Goal: Book appointment/travel/reservation

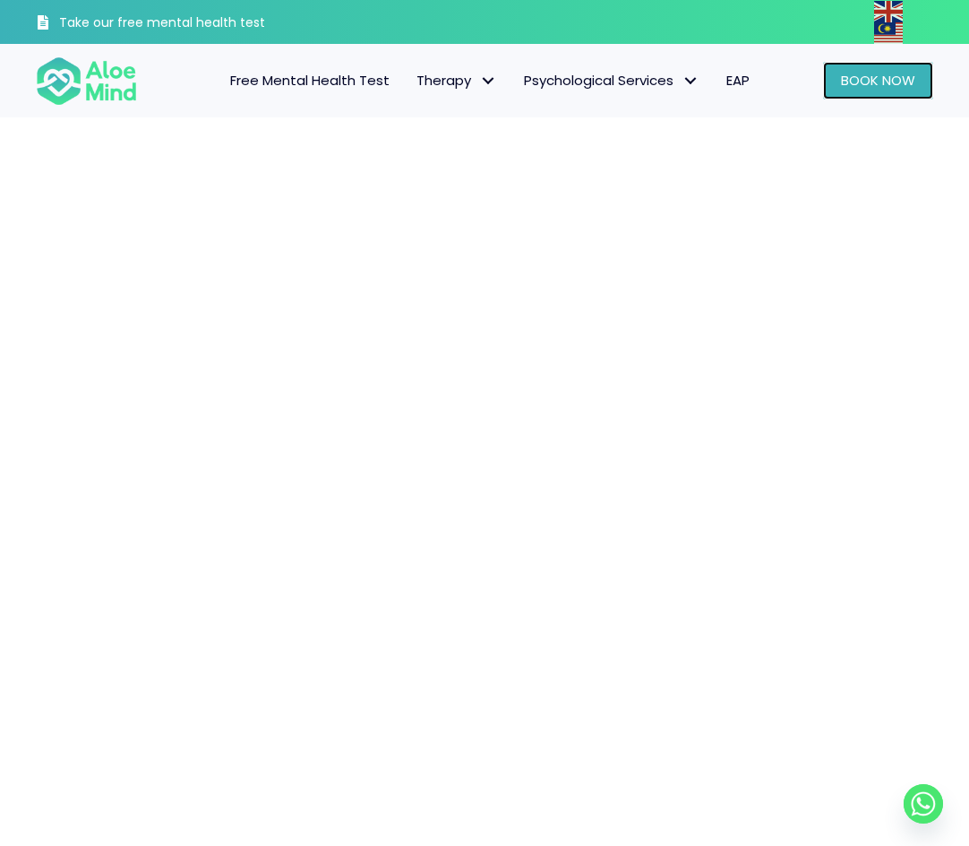
click at [885, 88] on span "Book Now" at bounding box center [878, 80] width 74 height 19
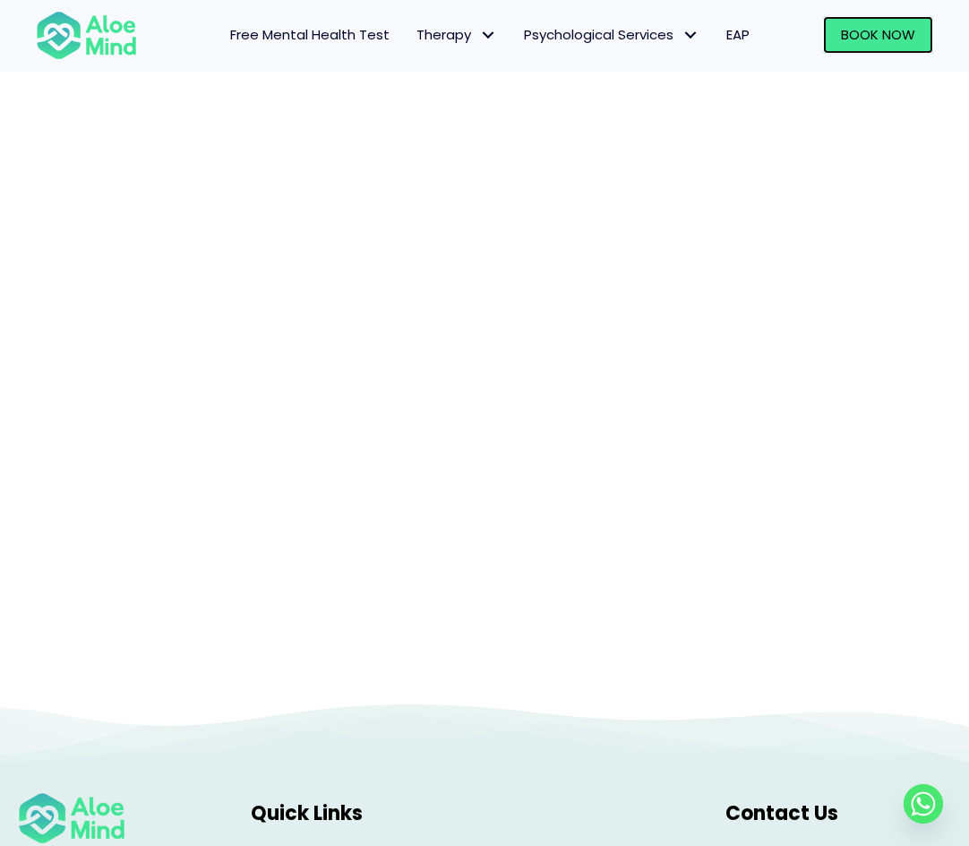
scroll to position [448, 0]
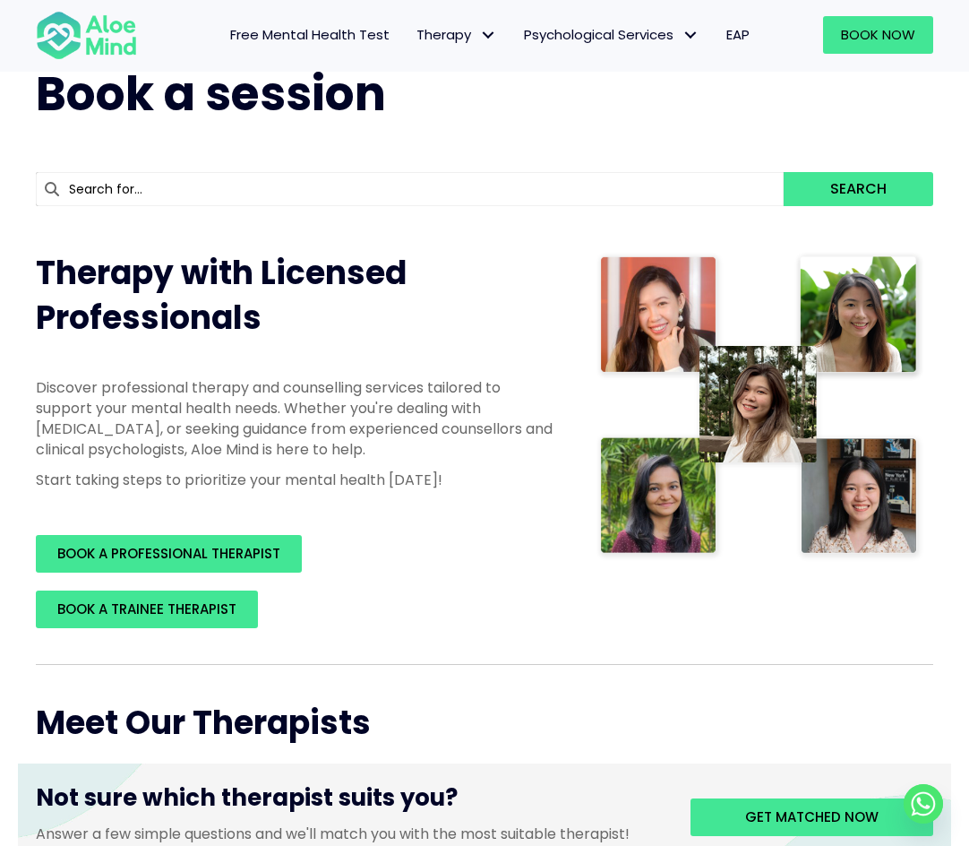
scroll to position [179, 0]
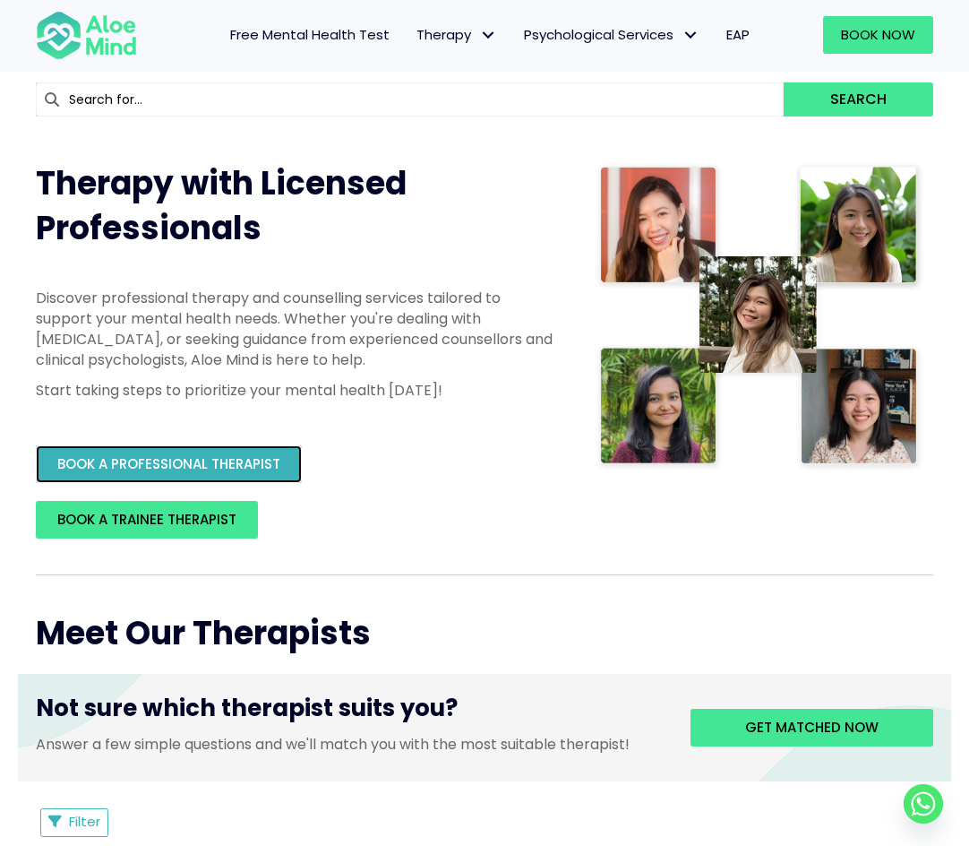
click at [263, 460] on span "BOOK A PROFESSIONAL THERAPIST" at bounding box center [168, 463] width 223 height 19
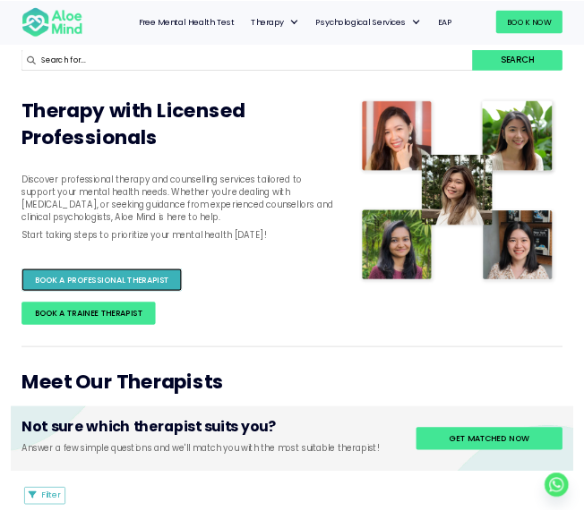
scroll to position [160, 0]
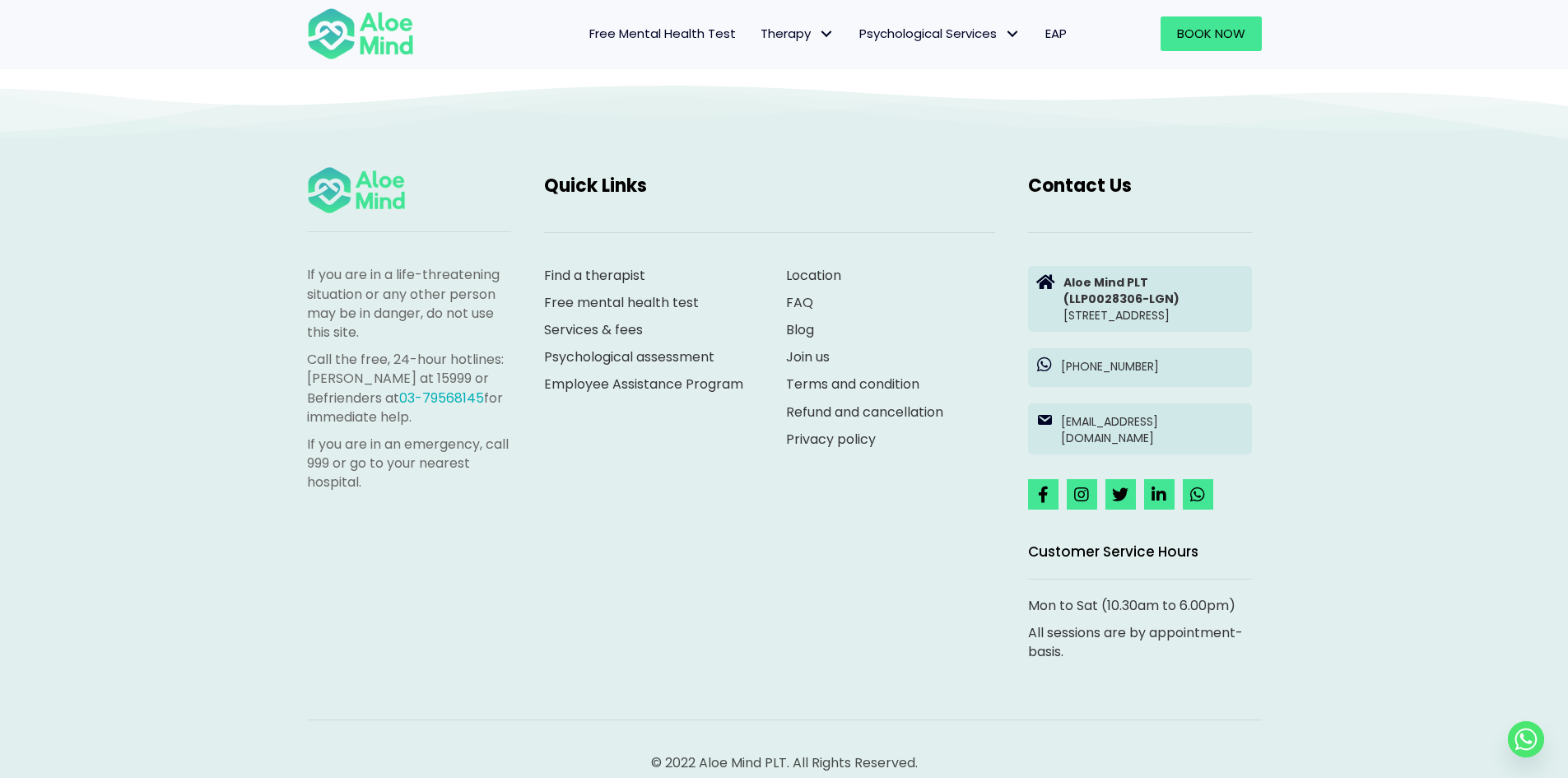
scroll to position [4526, 0]
click at [620, 267] on link "Find a therapist" at bounding box center [595, 274] width 101 height 19
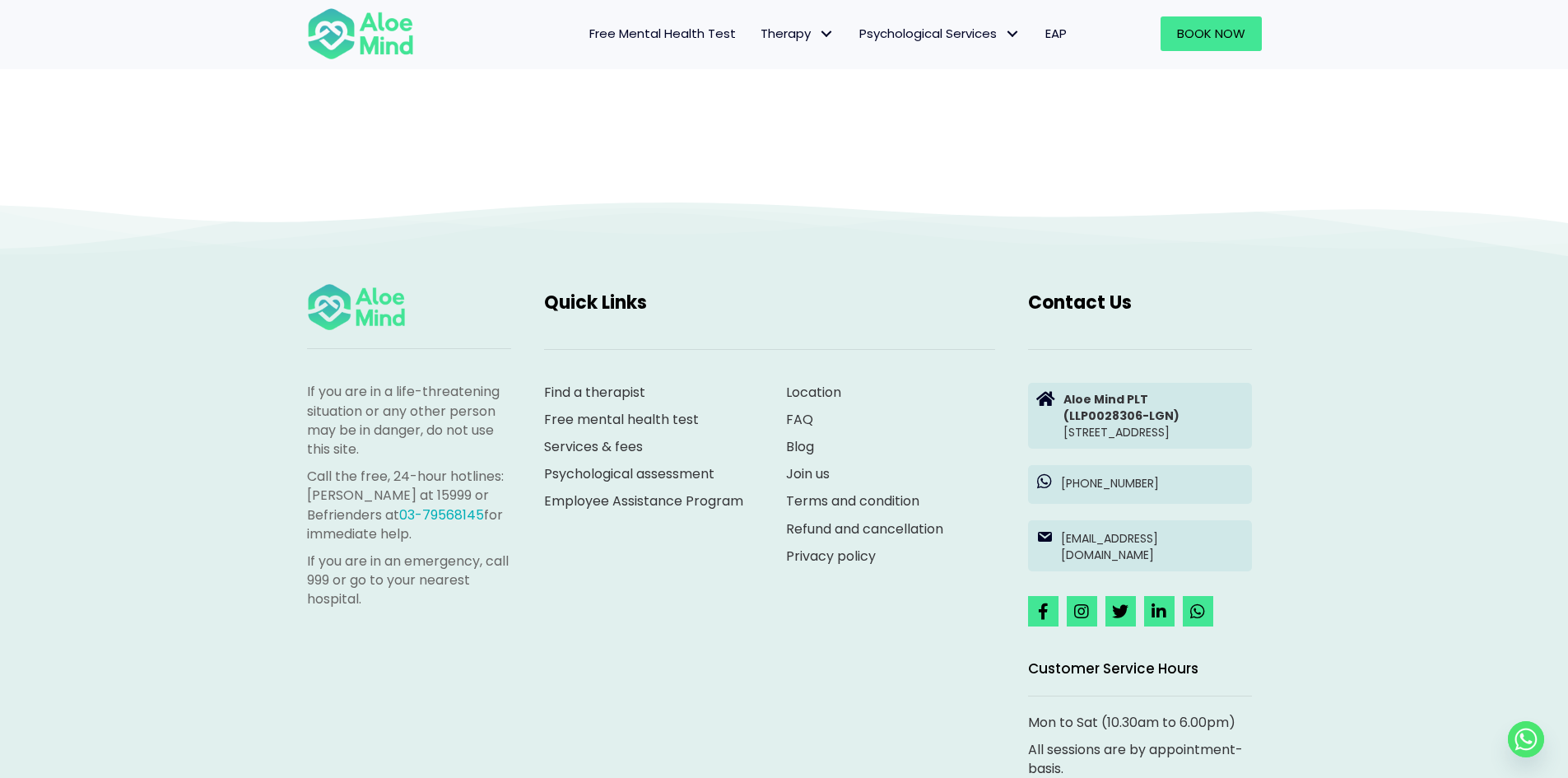
scroll to position [170, 0]
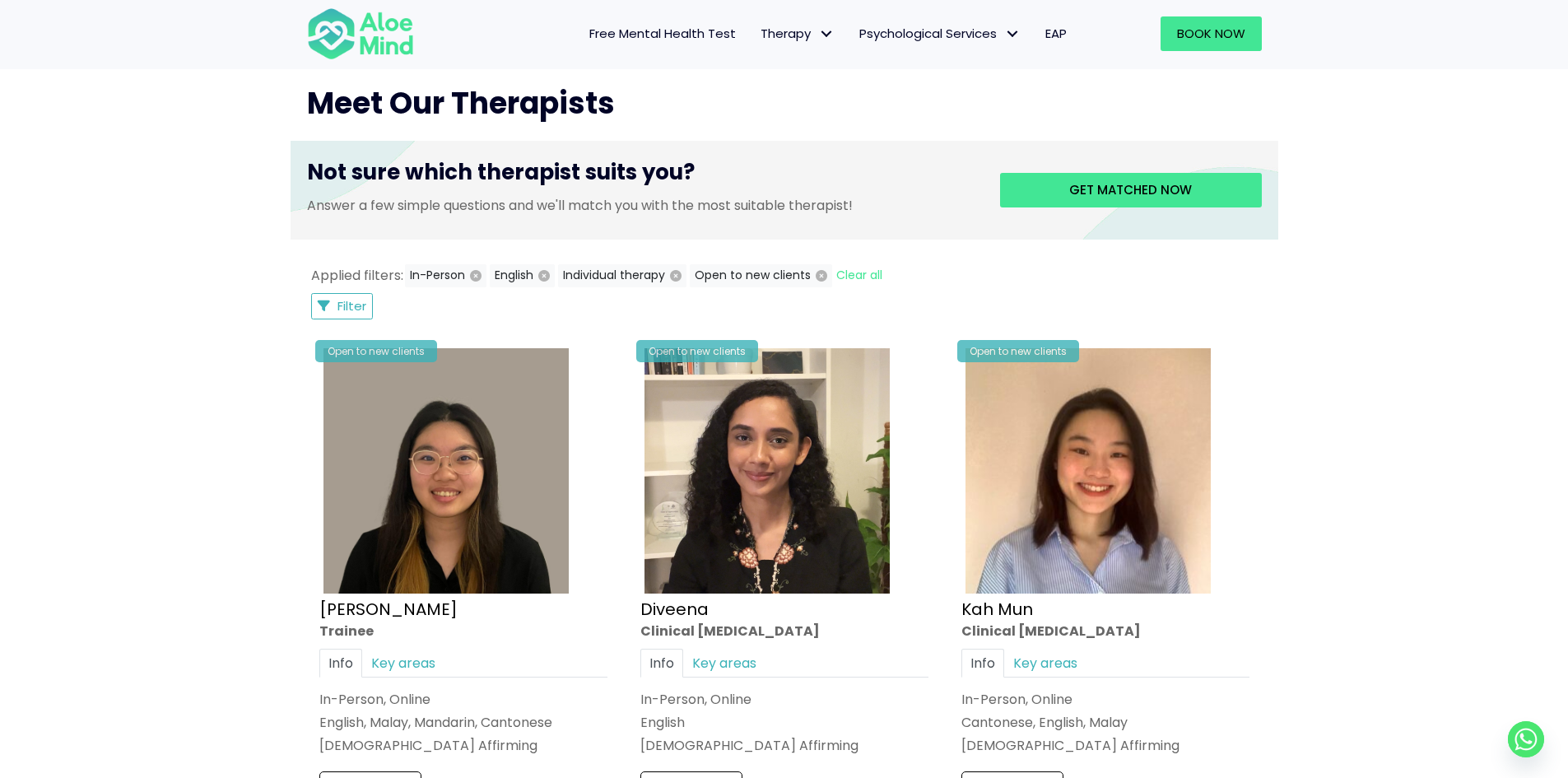
scroll to position [576, 0]
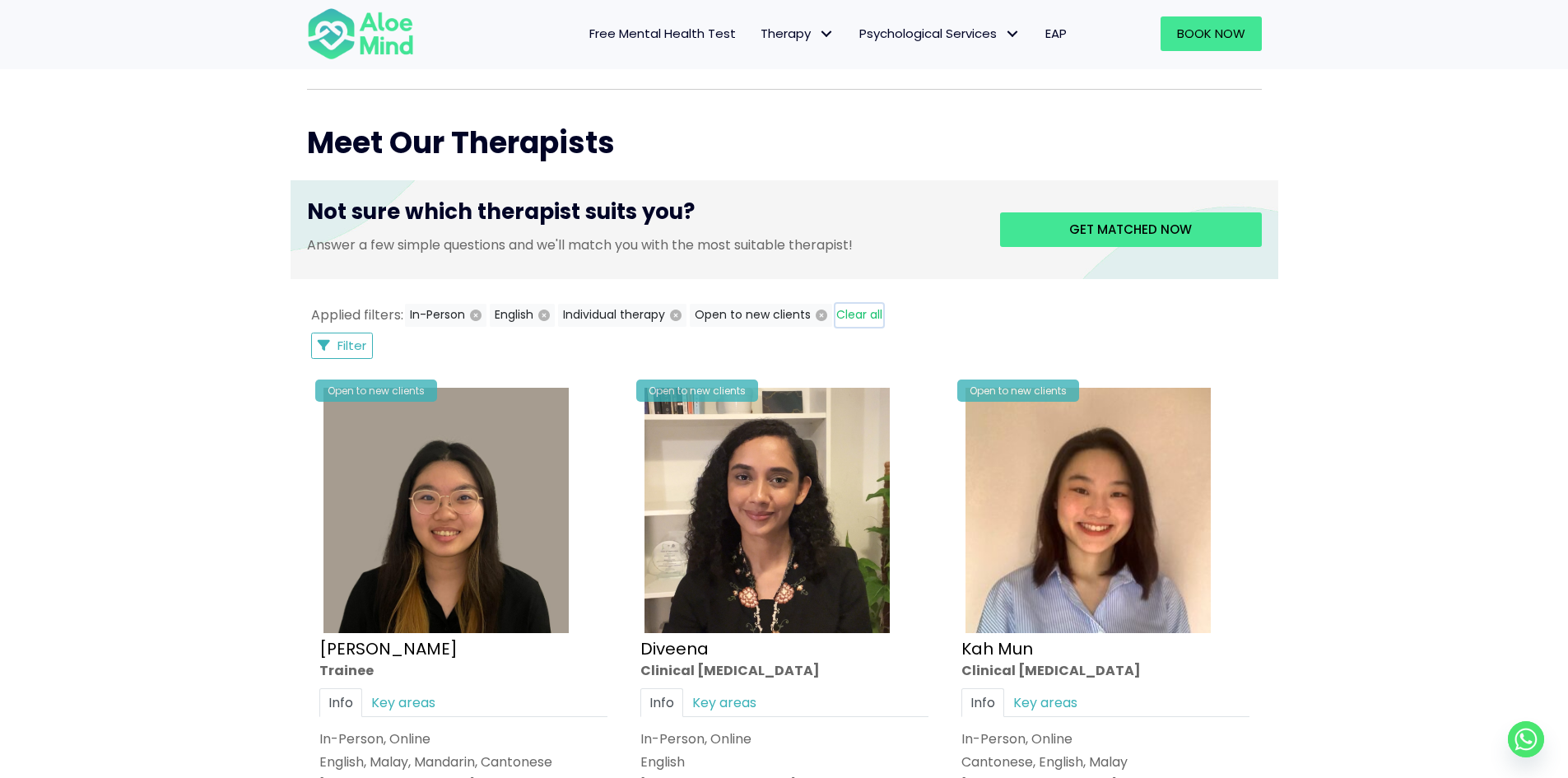
click at [869, 306] on button "Clear all" at bounding box center [859, 315] width 48 height 23
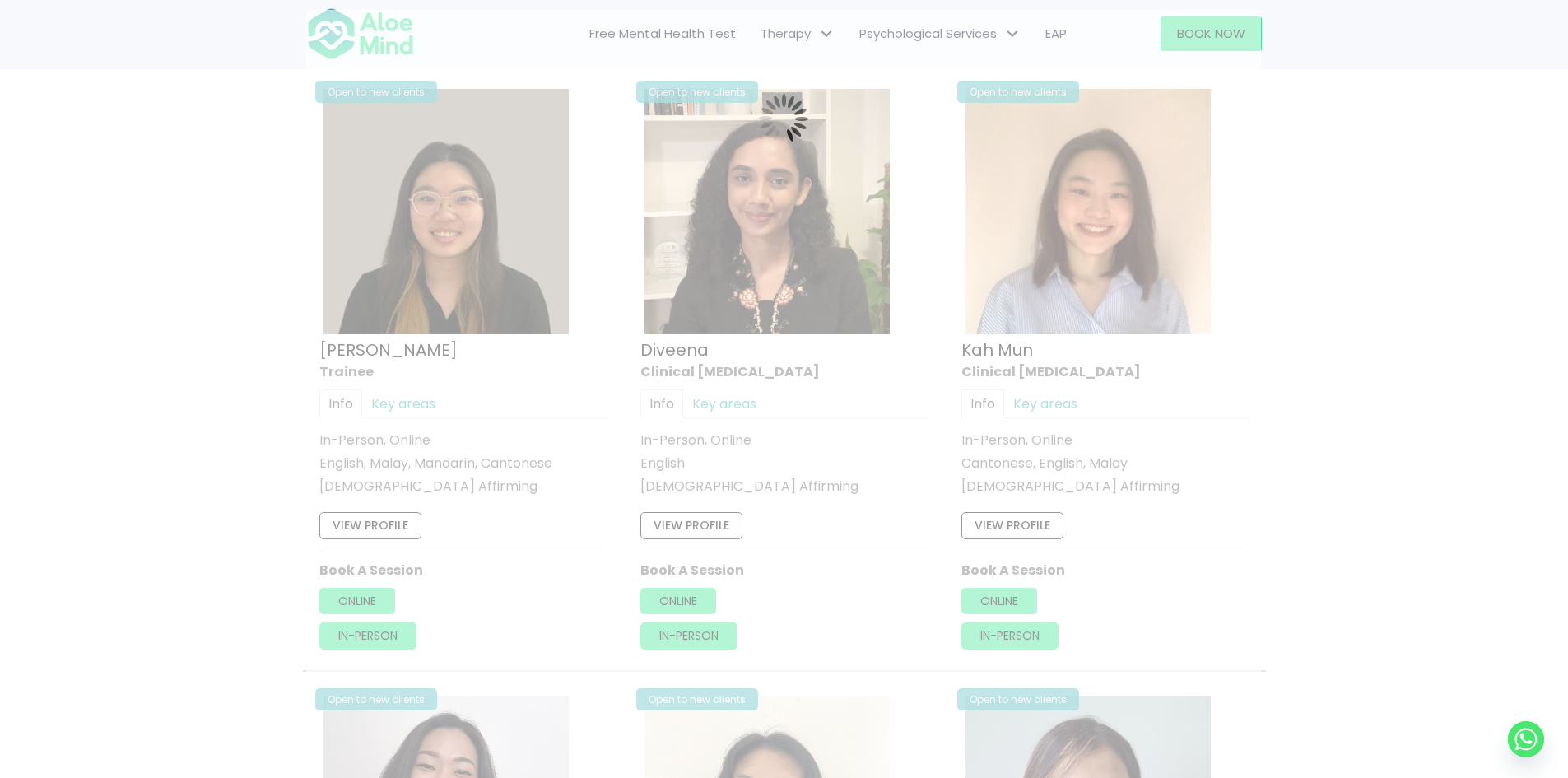
scroll to position [880, 0]
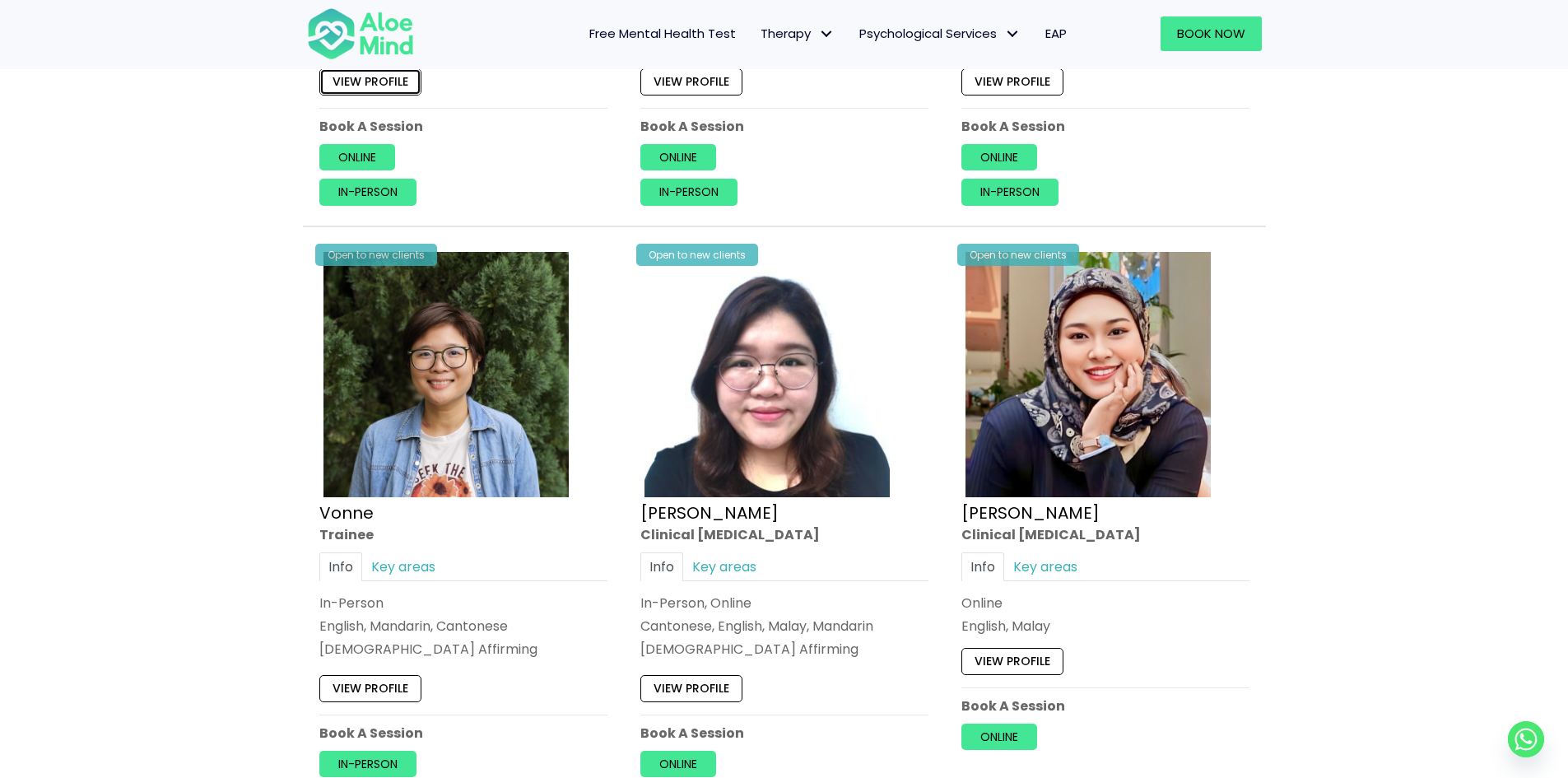
scroll to position [4500, 0]
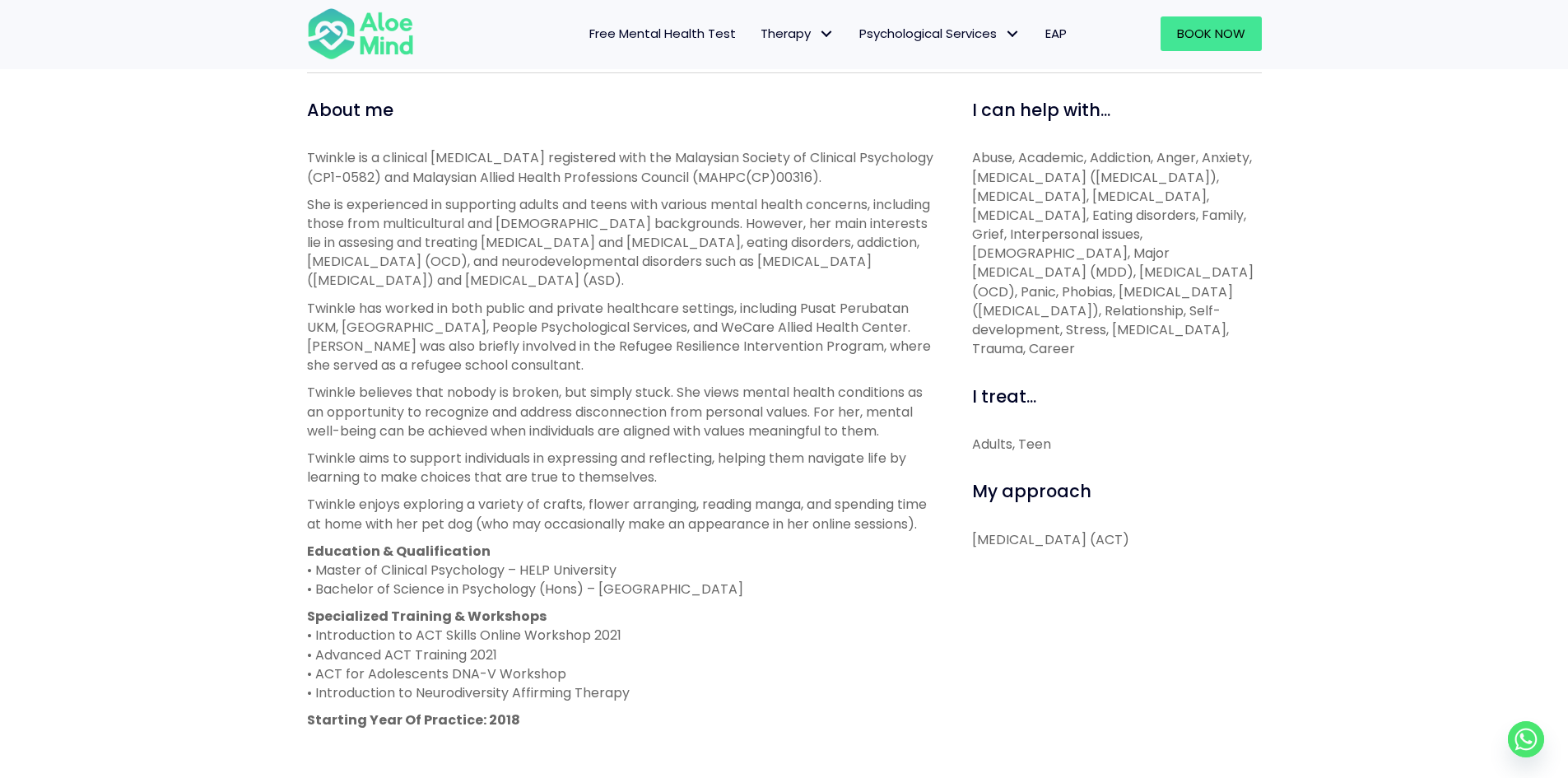
scroll to position [659, 0]
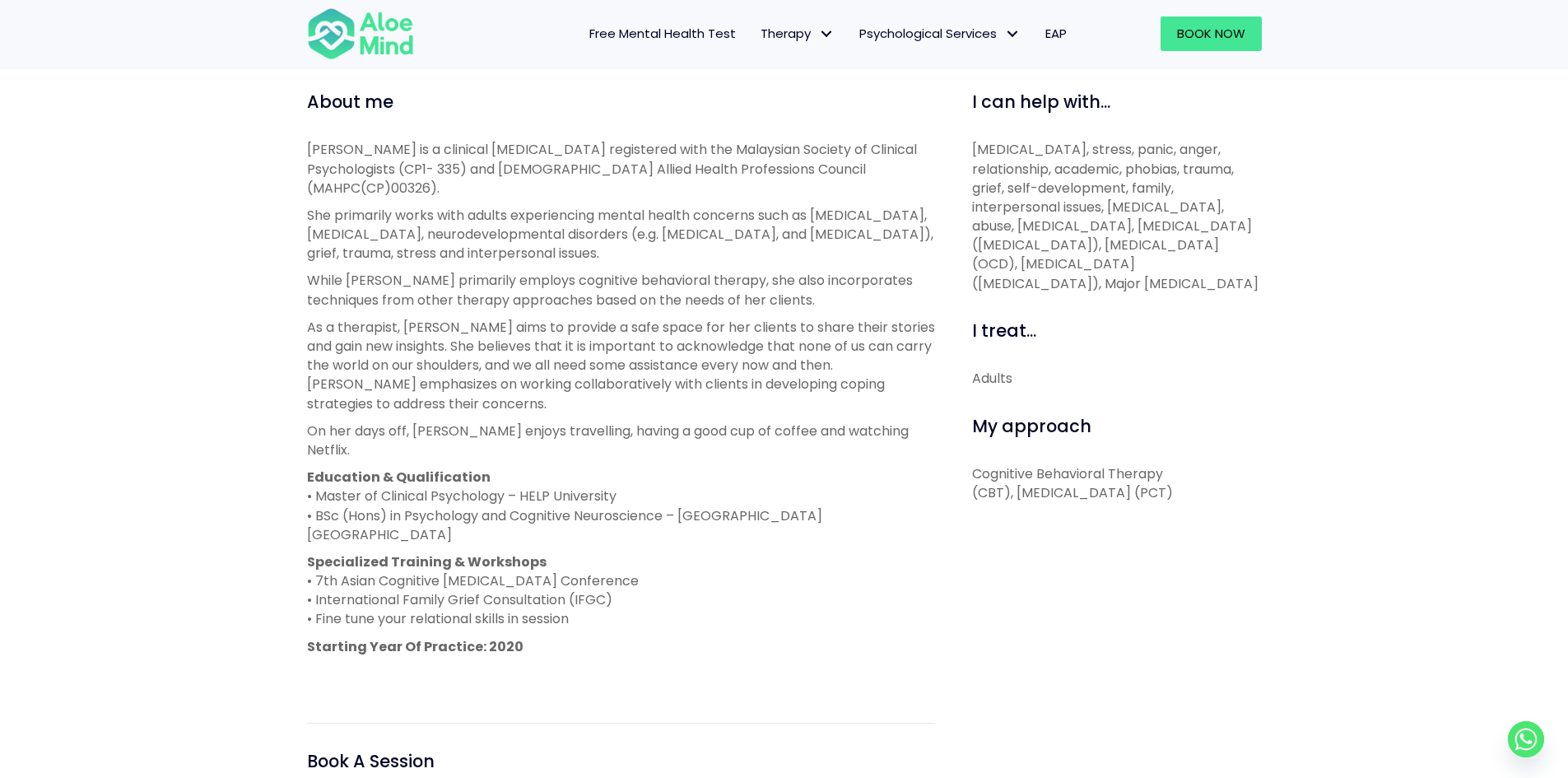
scroll to position [576, 0]
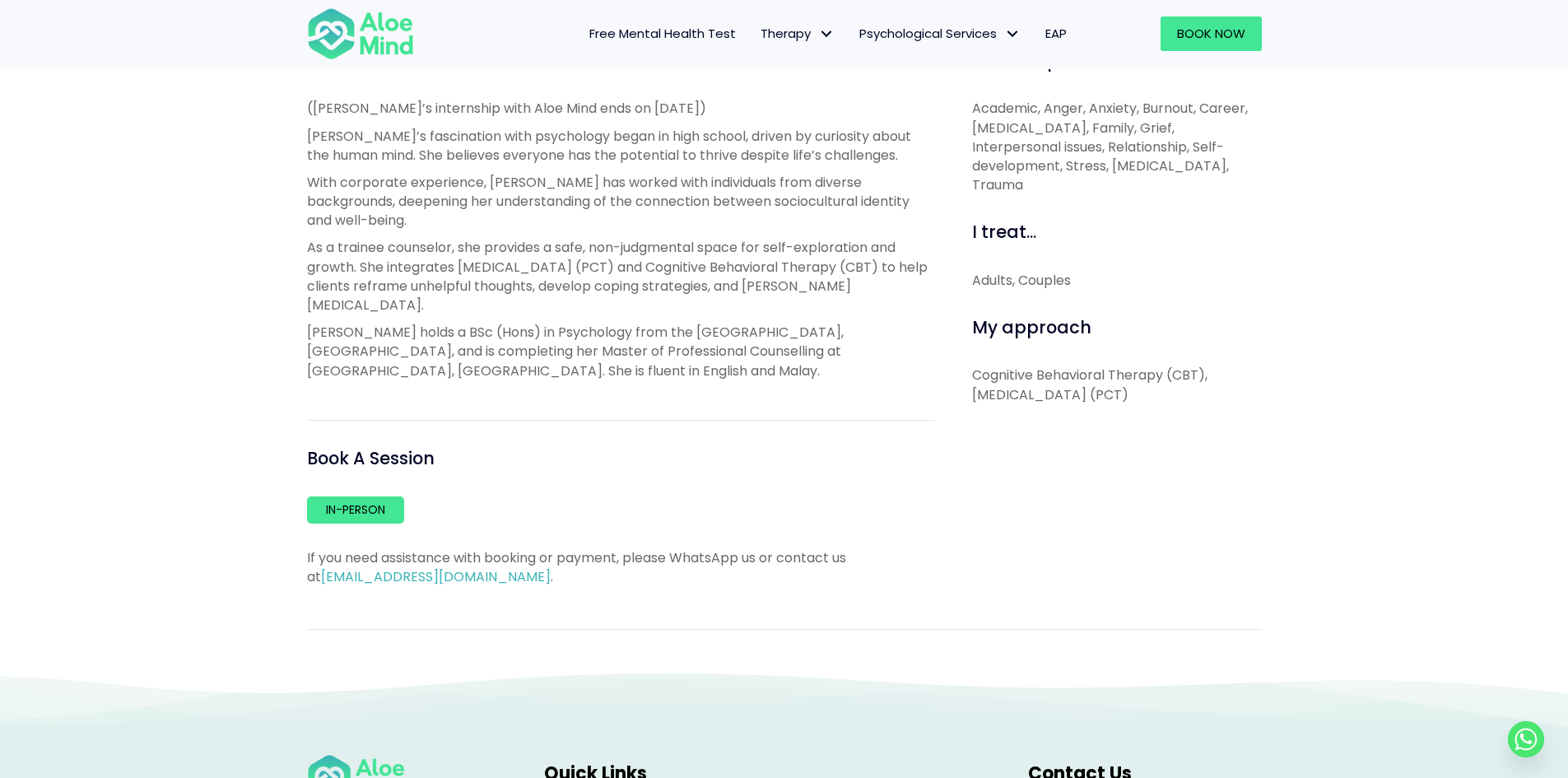
scroll to position [576, 0]
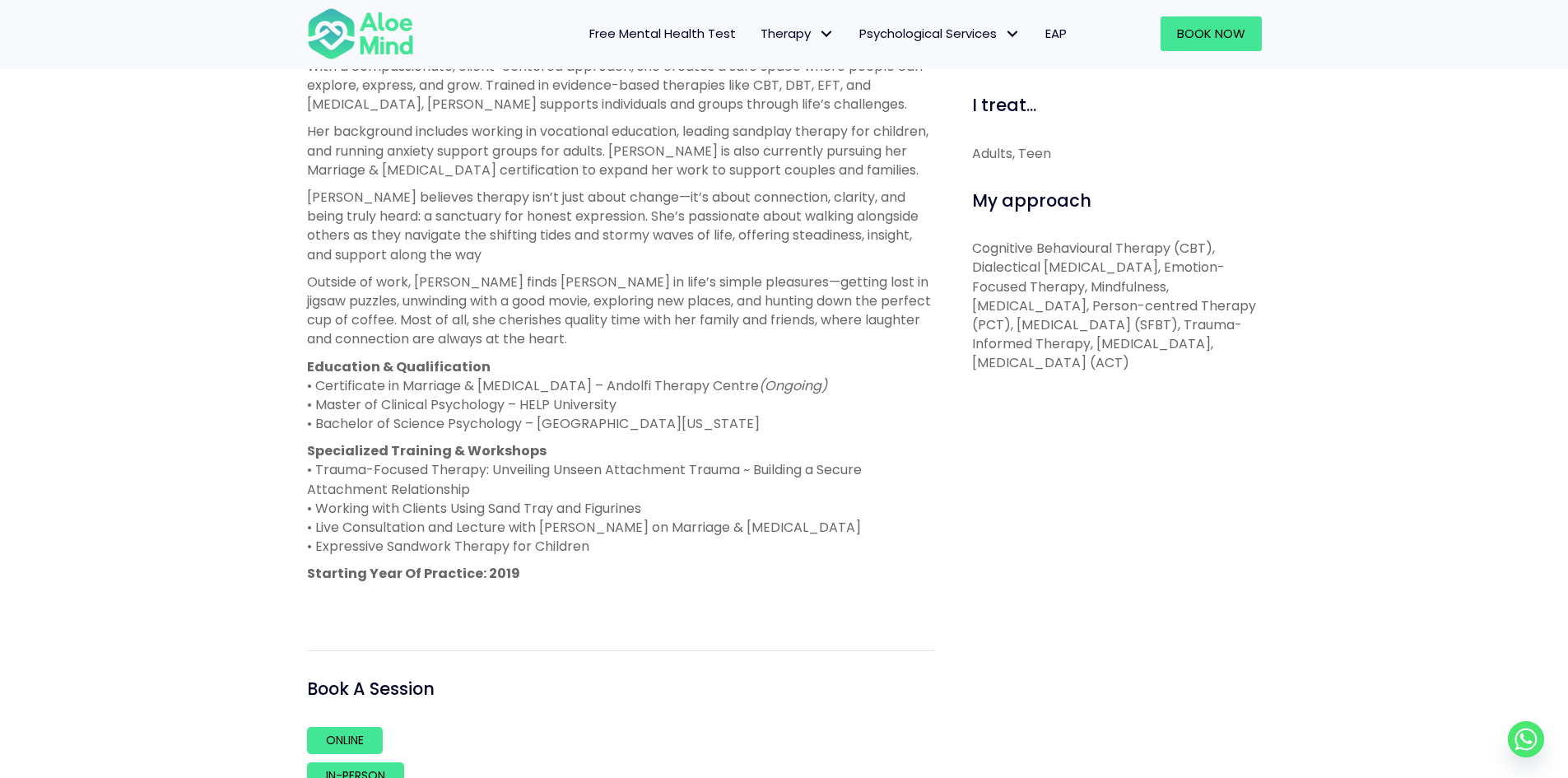
scroll to position [740, 0]
